Goal: Find contact information: Find contact information

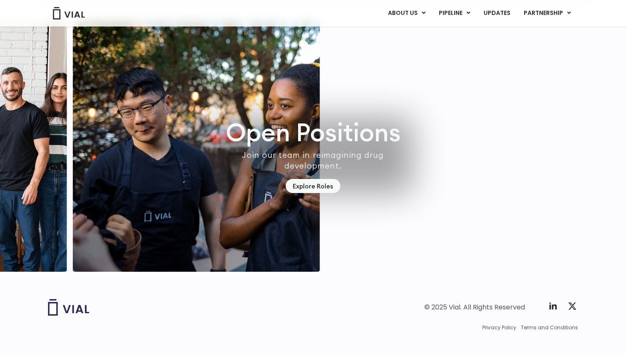
scroll to position [2320, 0]
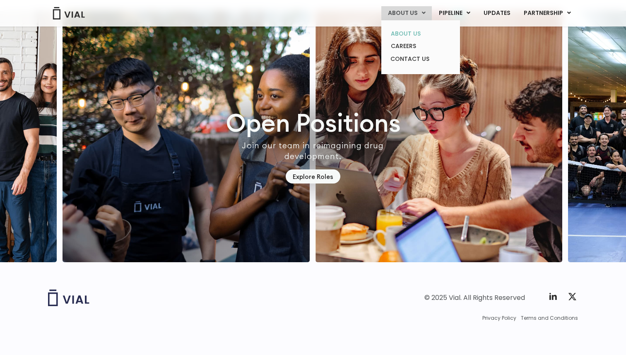
click at [415, 37] on link "ABOUT US" at bounding box center [420, 33] width 73 height 13
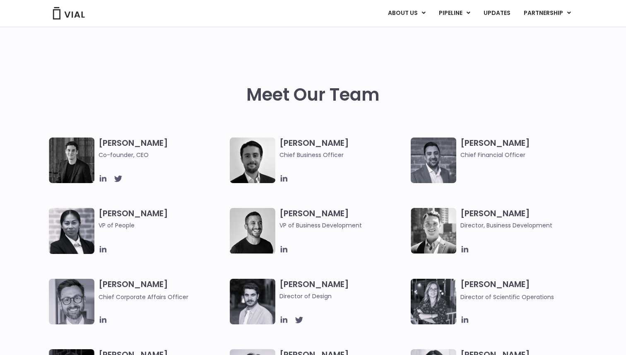
scroll to position [345, 0]
click at [102, 179] on icon at bounding box center [103, 179] width 7 height 7
click at [464, 155] on span "Chief Financial Officer" at bounding box center [524, 155] width 127 height 9
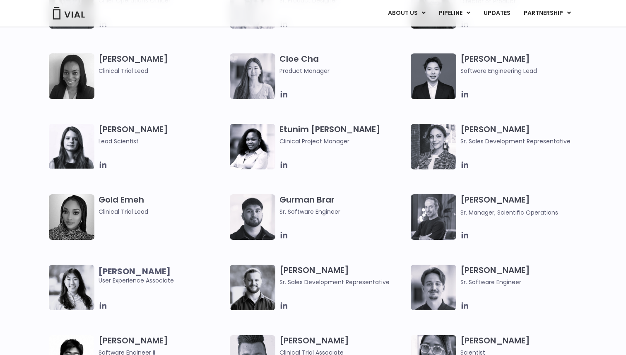
scroll to position [710, 0]
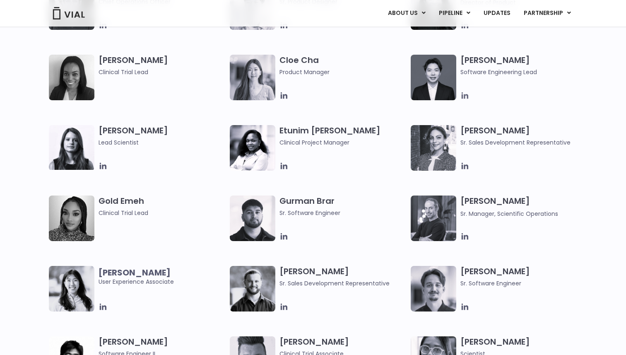
click at [463, 96] on icon at bounding box center [465, 95] width 9 height 9
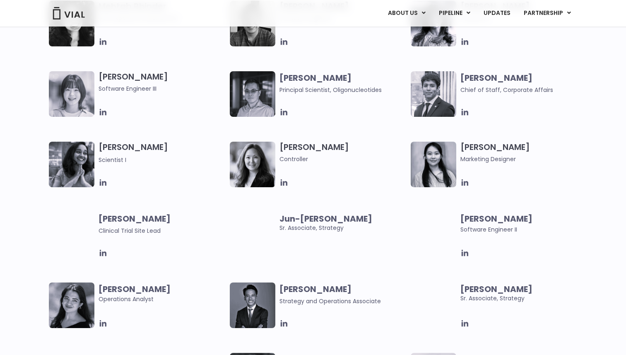
scroll to position [1399, 0]
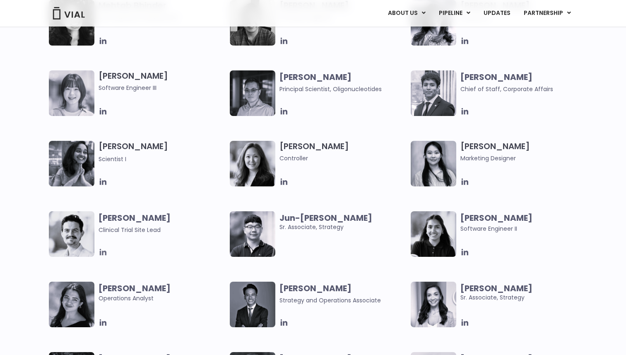
click at [106, 251] on icon at bounding box center [103, 252] width 7 height 7
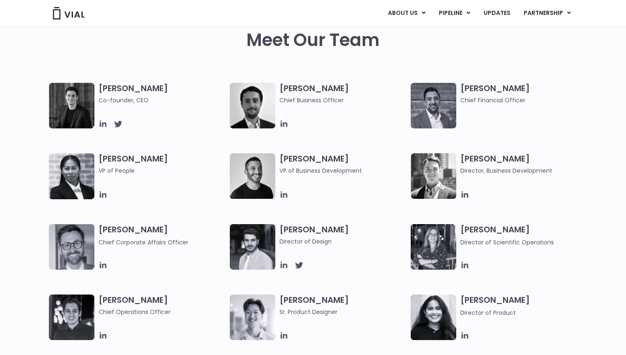
scroll to position [396, 0]
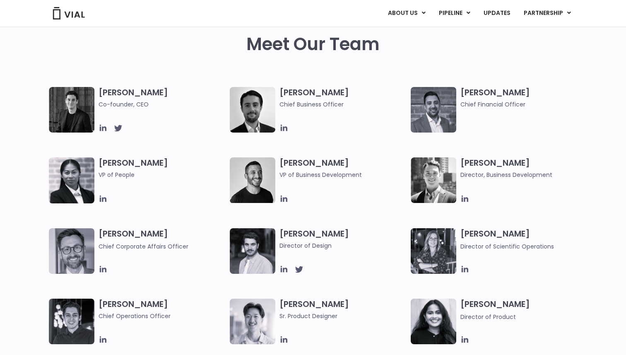
click at [287, 134] on div "Simon Burns Co-founder, CEO Max James Chief Business Officer Samir Meghji Chief…" at bounding box center [320, 263] width 543 height 353
click at [281, 128] on icon at bounding box center [284, 128] width 7 height 7
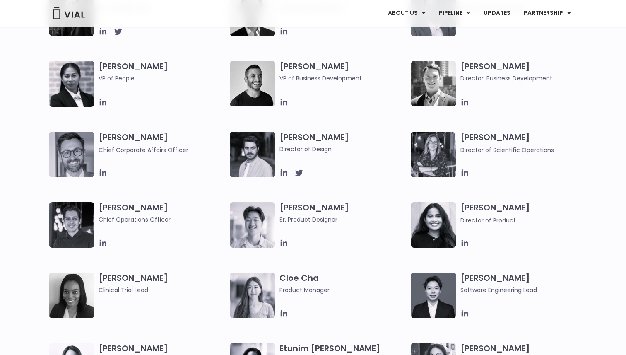
scroll to position [493, 0]
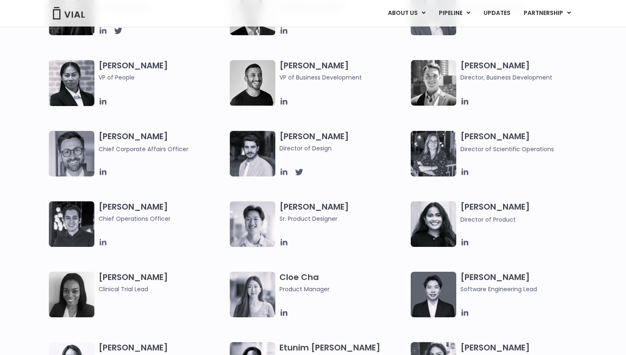
click at [100, 243] on icon at bounding box center [103, 242] width 7 height 7
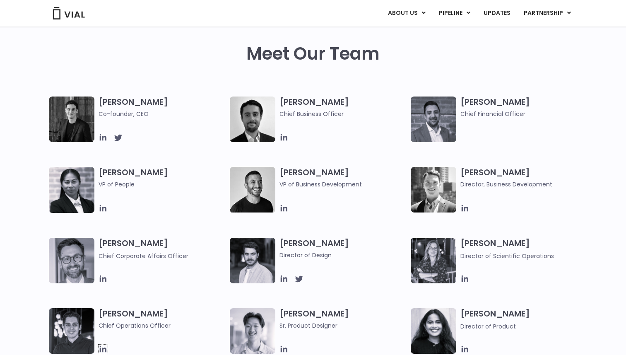
scroll to position [391, 0]
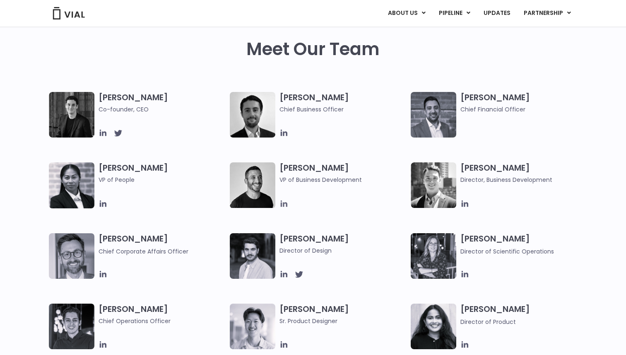
click at [283, 207] on icon at bounding box center [284, 203] width 9 height 9
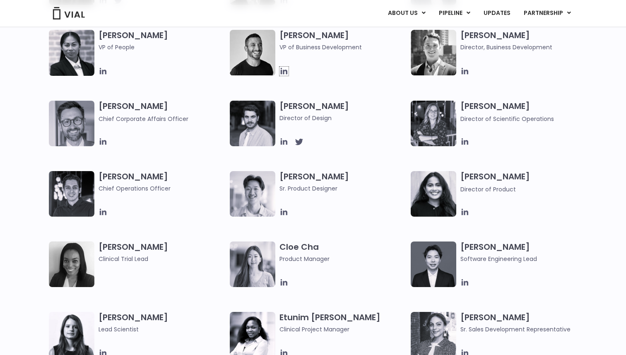
scroll to position [527, 0]
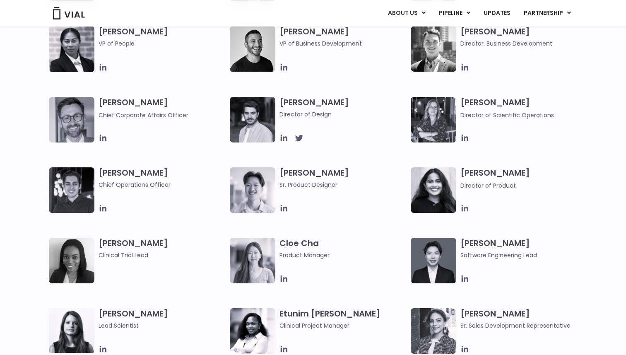
click at [466, 206] on icon at bounding box center [465, 208] width 9 height 9
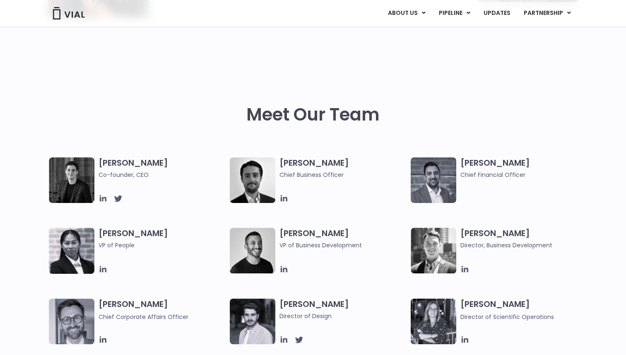
scroll to position [325, 0]
drag, startPoint x: 102, startPoint y: 163, endPoint x: 179, endPoint y: 163, distance: 76.6
click at [179, 163] on h3 "Simon Burns Co-founder, CEO" at bounding box center [162, 169] width 127 height 22
copy h3 "[PERSON_NAME]"
click at [116, 202] on icon at bounding box center [118, 199] width 8 height 7
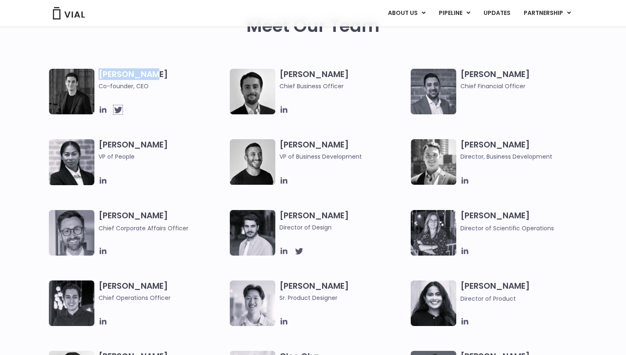
scroll to position [408, 0]
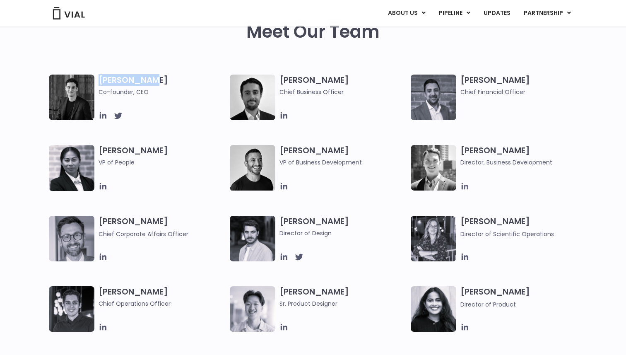
click at [466, 186] on icon at bounding box center [465, 186] width 7 height 7
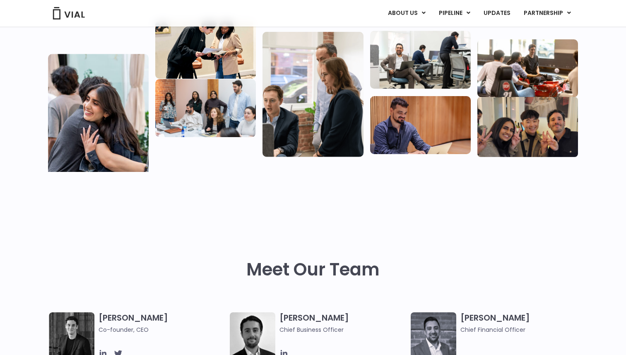
scroll to position [171, 0]
